Goal: Information Seeking & Learning: Learn about a topic

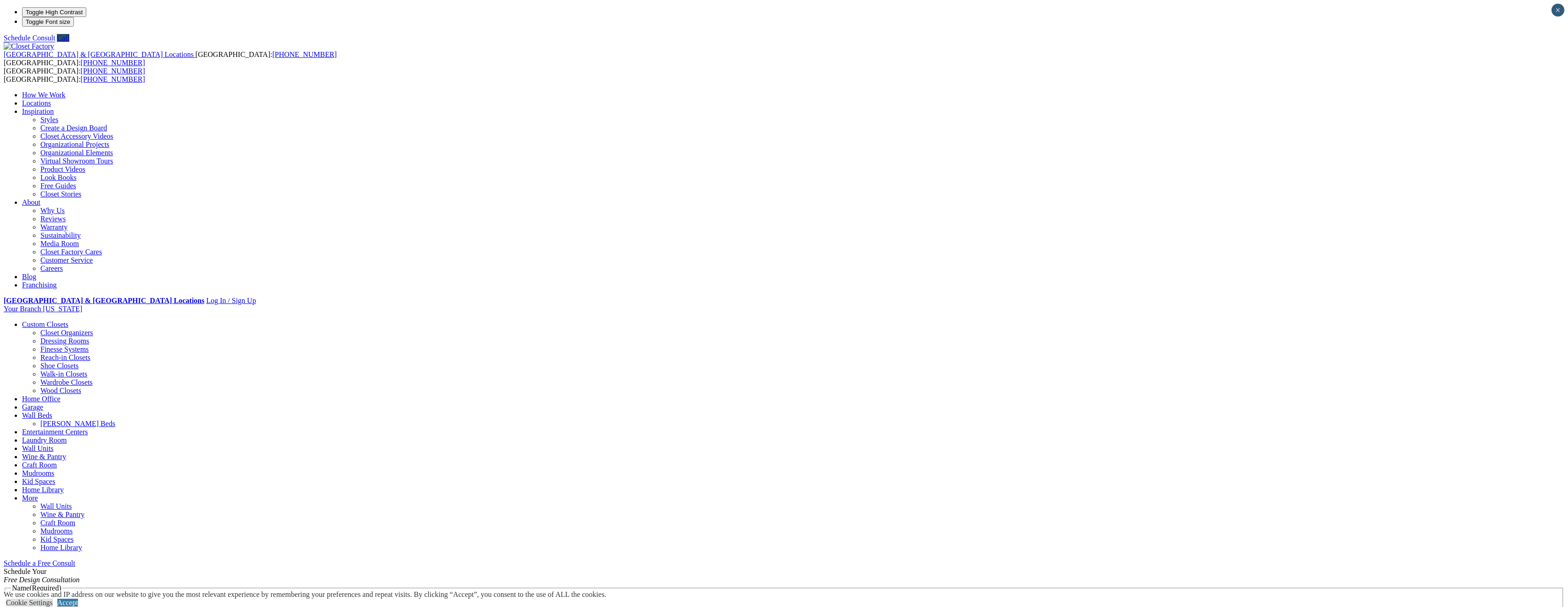
click at [68, 321] on link "Custom Closets" at bounding box center [45, 325] width 47 height 8
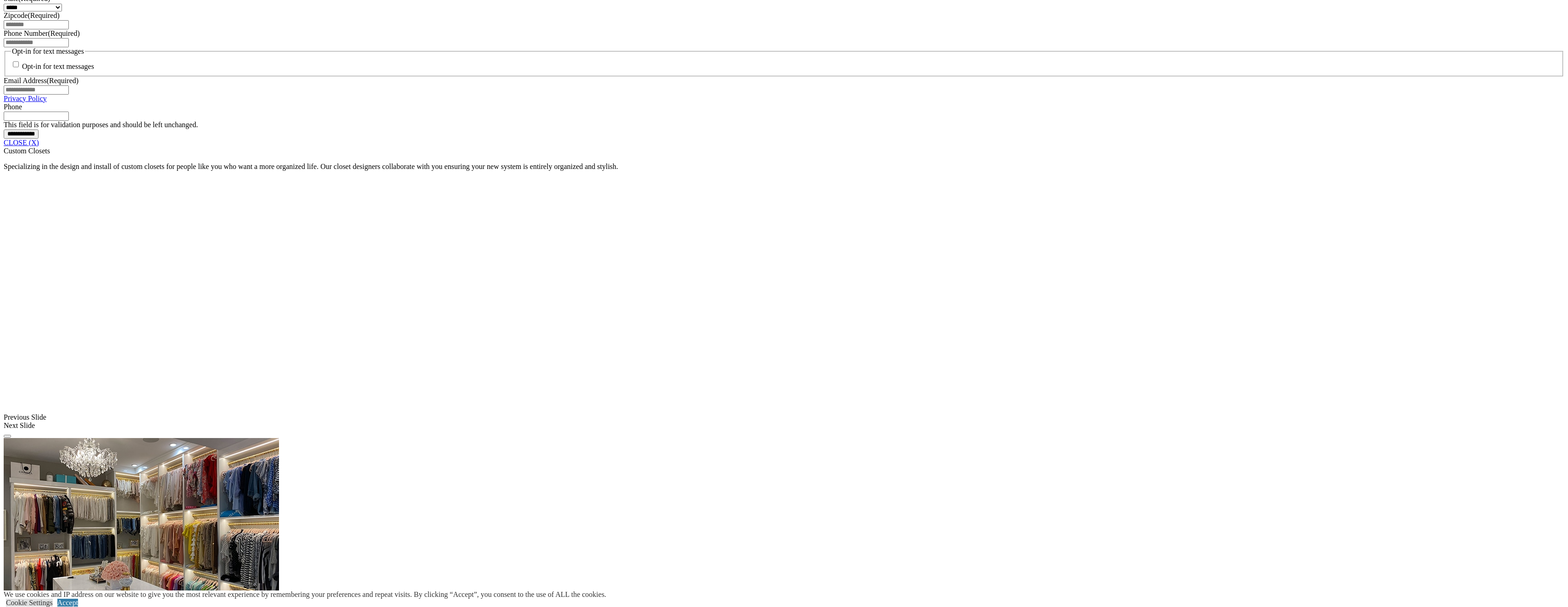
scroll to position [716, 0]
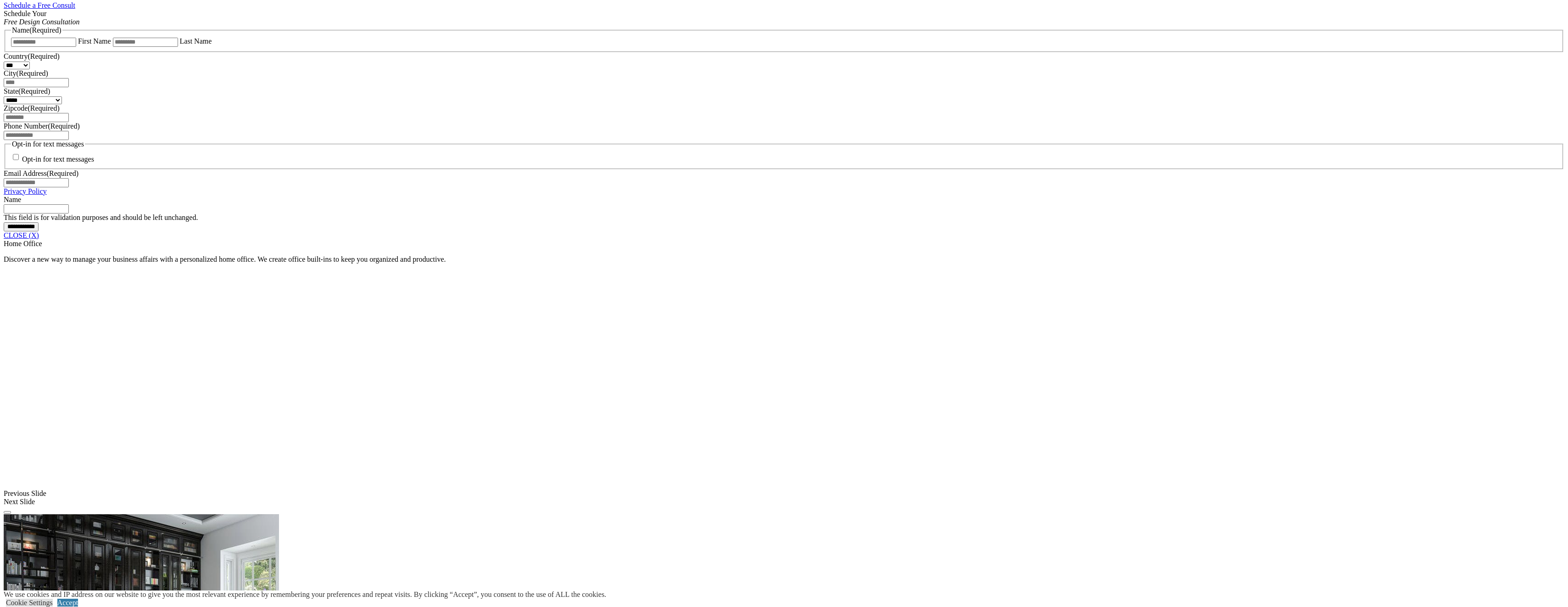
scroll to position [657, 0]
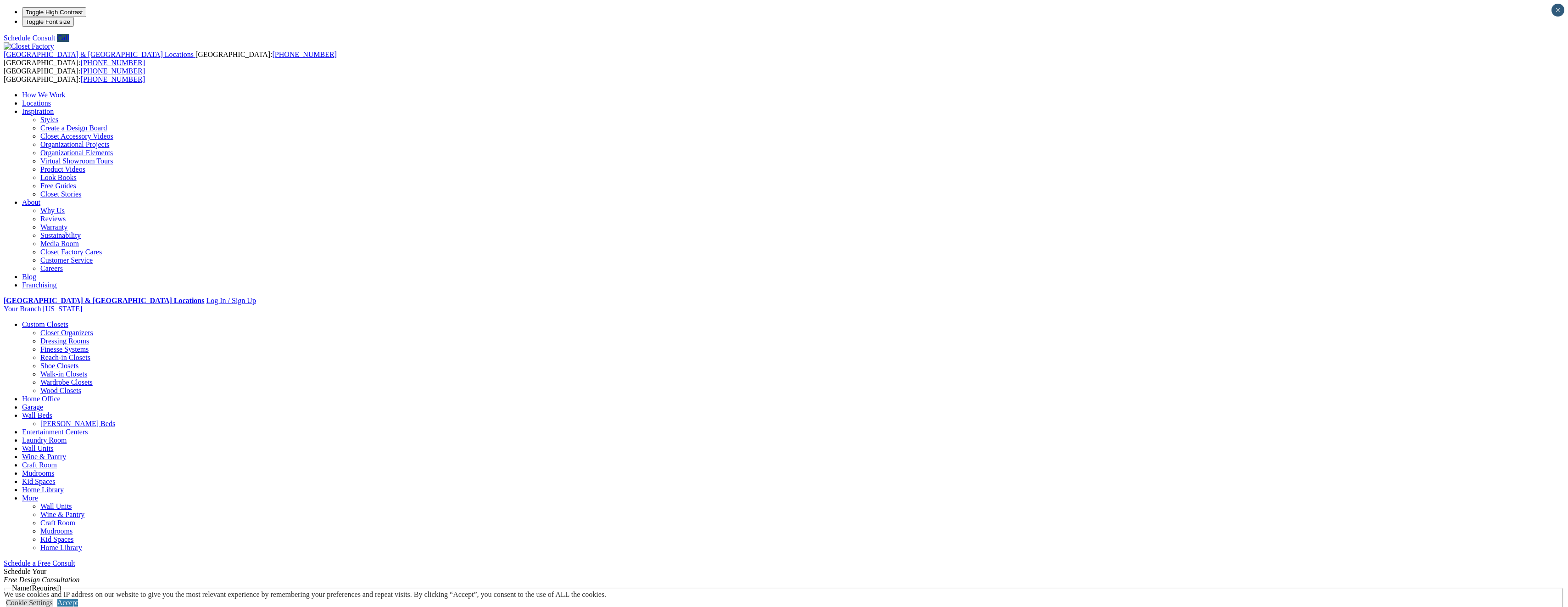
click at [52, 411] on link "Wall Beds" at bounding box center [37, 415] width 30 height 8
click at [88, 433] on link "Entertainment Centers" at bounding box center [55, 437] width 66 height 8
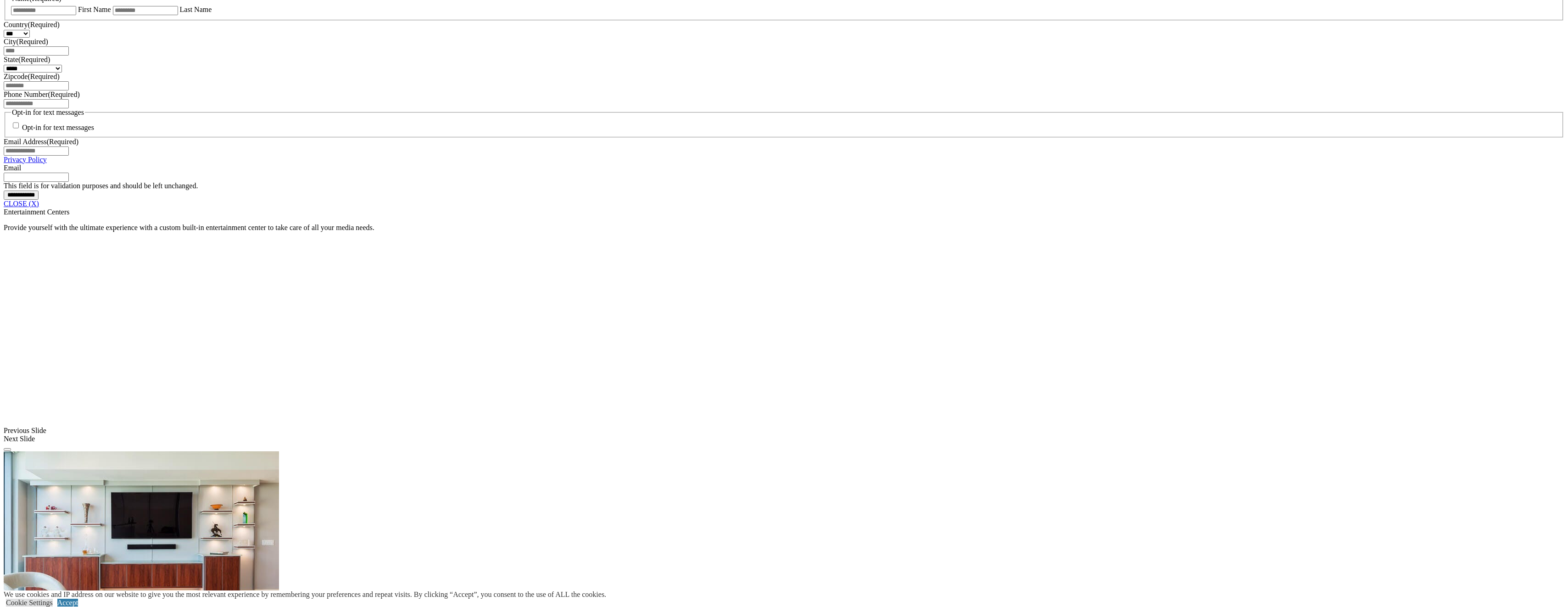
scroll to position [655, 0]
